Goal: Transaction & Acquisition: Purchase product/service

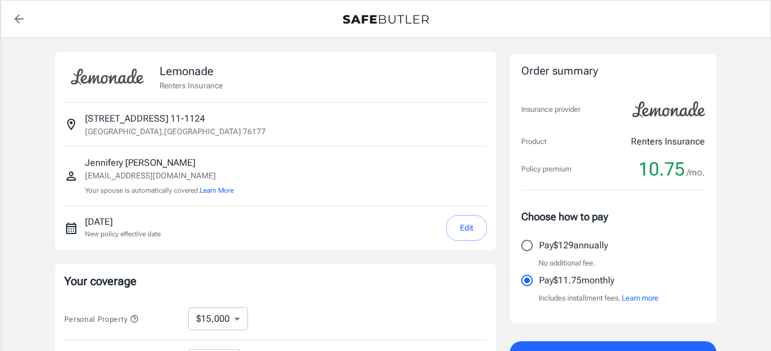
select select "15000"
select select "500"
click at [2, 159] on div "Lemonade Renters Insurance [STREET_ADDRESS] 11-[STREET_ADDRESS] [PERSON_NAME] […" at bounding box center [385, 343] width 771 height 611
select select "15000"
select select "500"
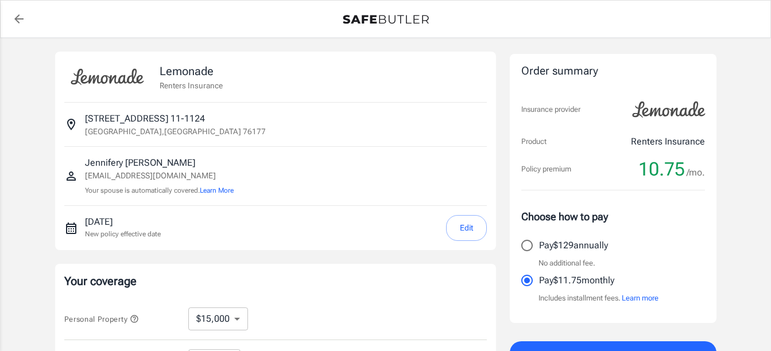
select select "15000"
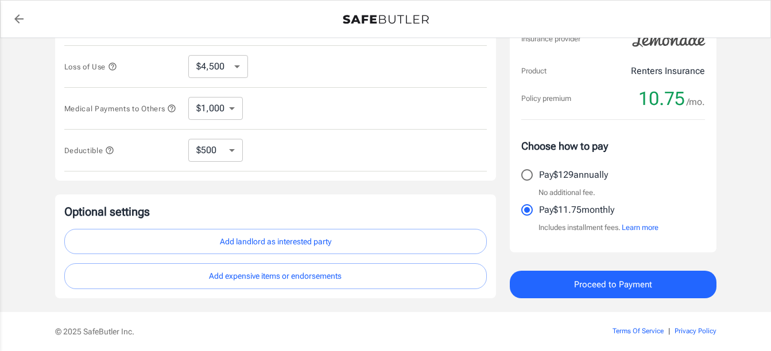
scroll to position [344, 0]
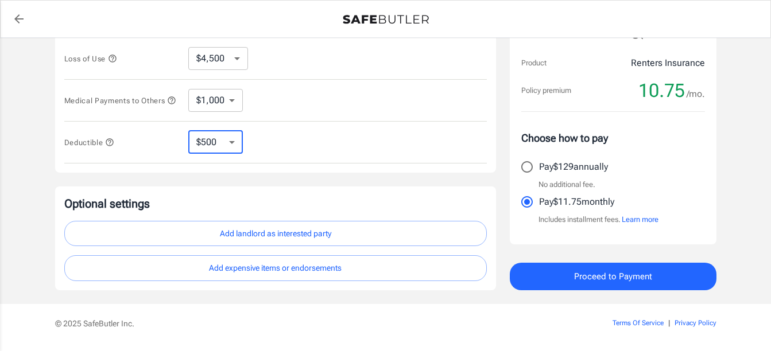
click at [230, 142] on select "$250 $500 $1,000 $2,500" at bounding box center [215, 142] width 55 height 23
select select "1000"
click at [233, 149] on select "$250 $500 $1,000 $2,500" at bounding box center [215, 142] width 55 height 23
select select "500"
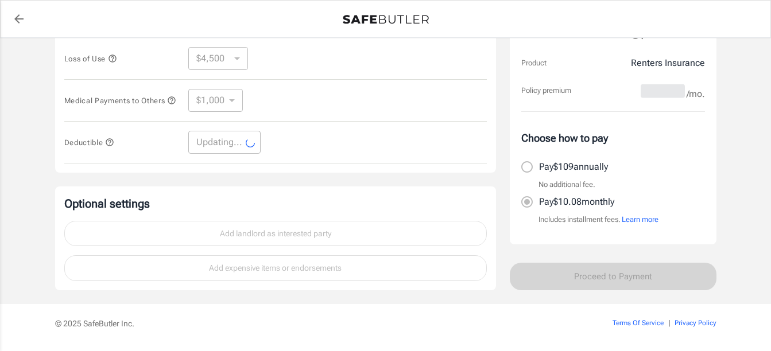
select select "500"
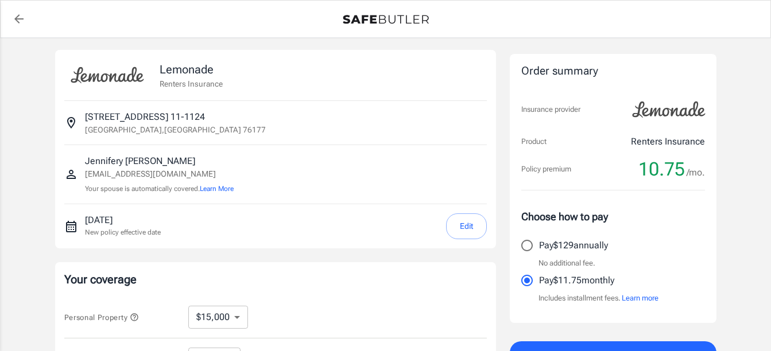
scroll to position [0, 0]
